Goal: Information Seeking & Learning: Learn about a topic

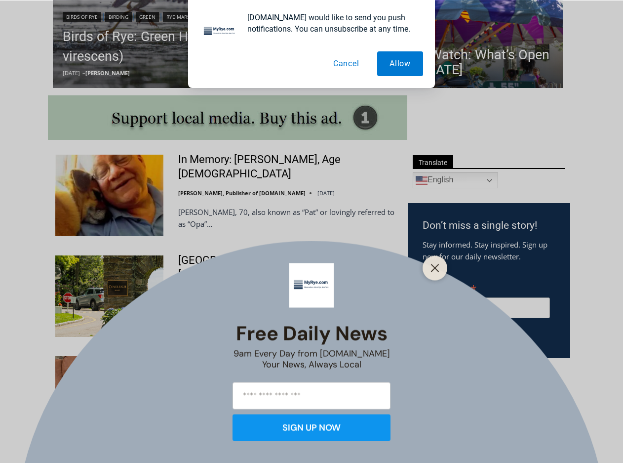
scroll to position [445, 0]
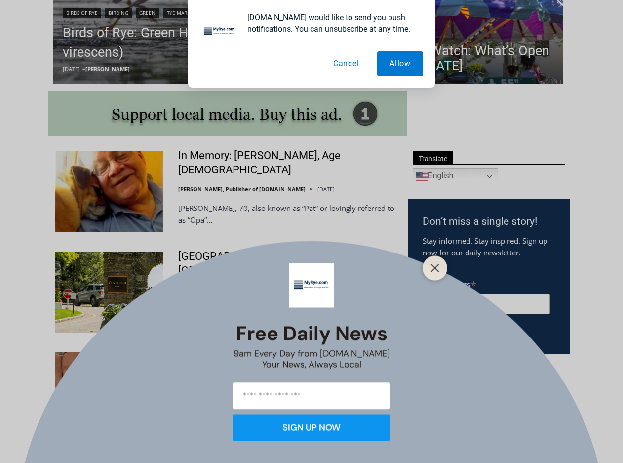
click at [205, 161] on div "Free Daily News 9am Every Day from MyRye.com Your News, Always Local SIGN UP NOW" at bounding box center [311, 231] width 623 height 463
click at [207, 167] on div "Free Daily News 9am Every Day from MyRye.com Your News, Always Local SIGN UP NOW" at bounding box center [311, 231] width 623 height 463
click at [438, 267] on icon "Close" at bounding box center [435, 267] width 9 height 9
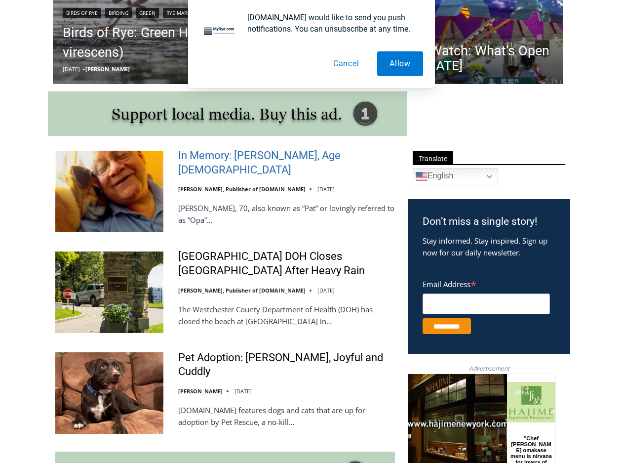
click at [230, 159] on link "In Memory: [PERSON_NAME], Age [DEMOGRAPHIC_DATA]" at bounding box center [286, 163] width 217 height 28
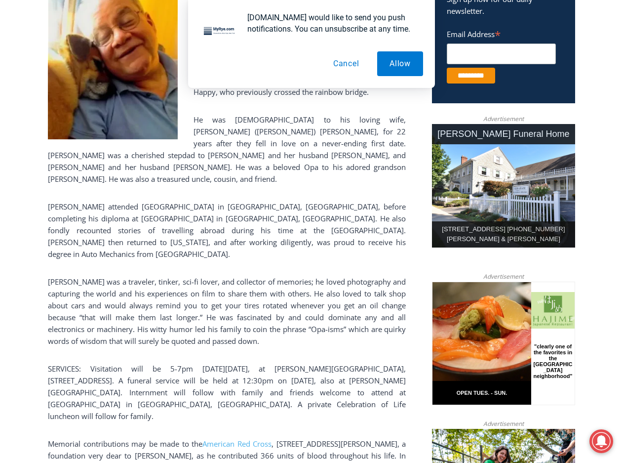
scroll to position [346, 0]
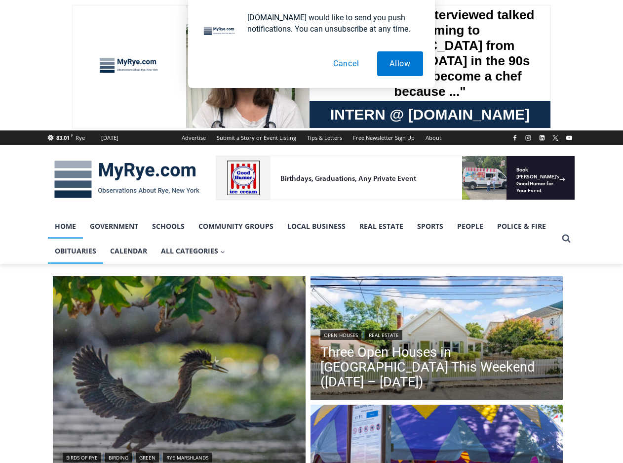
click at [72, 246] on link "Obituaries" at bounding box center [75, 251] width 55 height 25
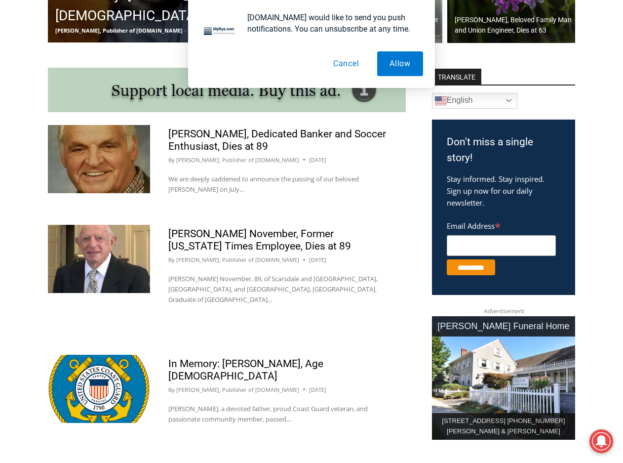
scroll to position [543, 0]
